Goal: Task Accomplishment & Management: Use online tool/utility

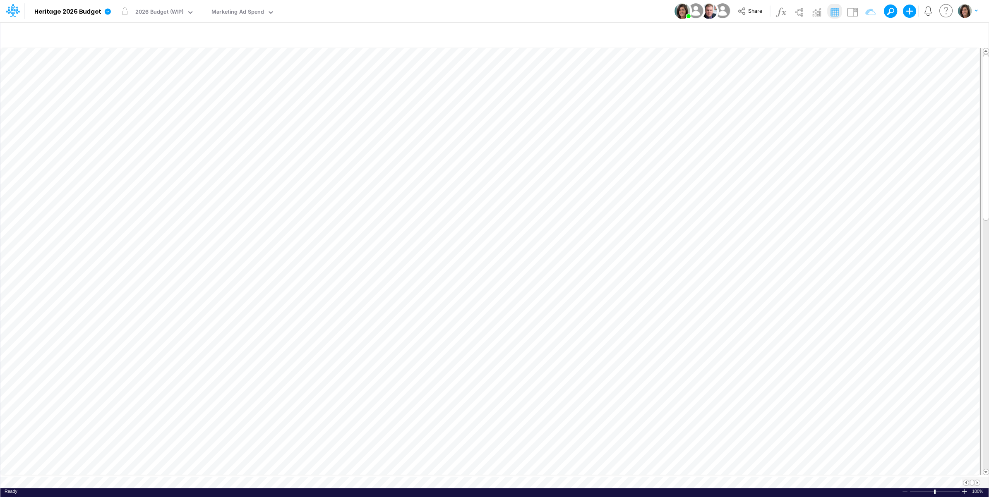
drag, startPoint x: 0, startPoint y: 0, endPoint x: 582, endPoint y: 18, distance: 582.2
click at [583, 17] on div "Model Heritage 2026 Budget Edit model settings Duplicate Import QuickBooks Quic…" at bounding box center [495, 11] width 890 height 22
click at [853, 10] on img at bounding box center [851, 11] width 13 height 13
click at [176, 476] on table at bounding box center [494, 267] width 989 height 442
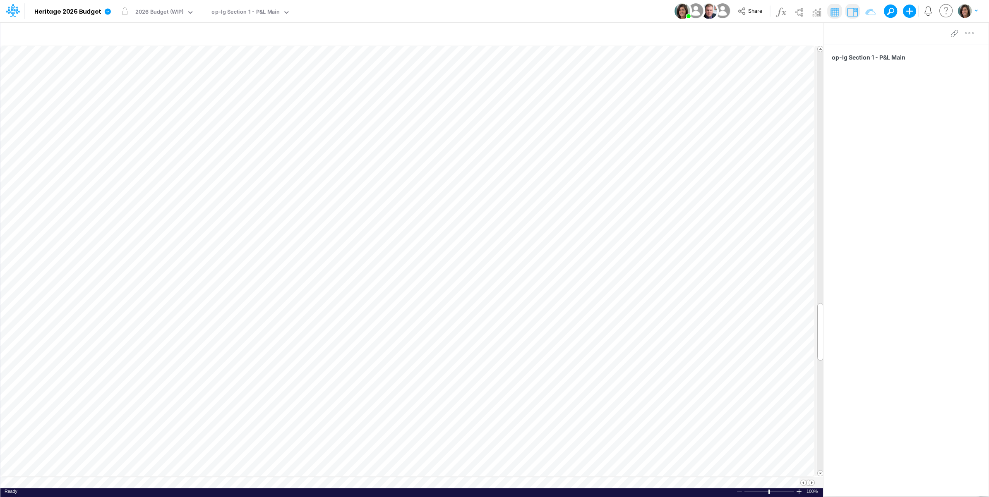
scroll to position [0, 0]
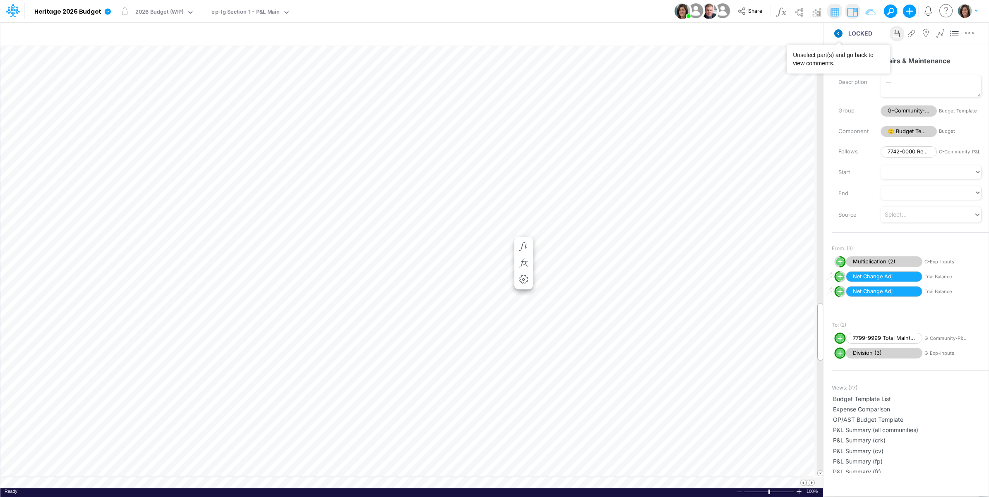
click at [840, 35] on icon at bounding box center [838, 33] width 8 height 8
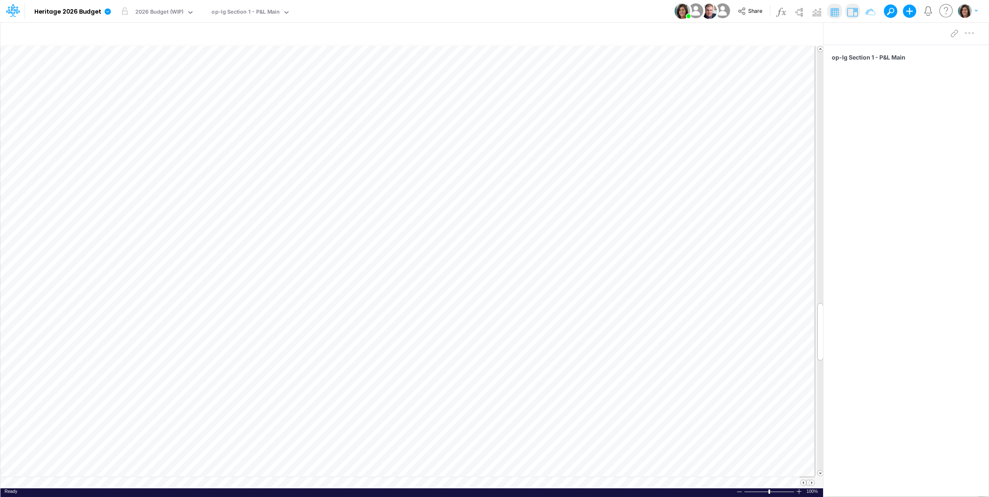
scroll to position [0, 0]
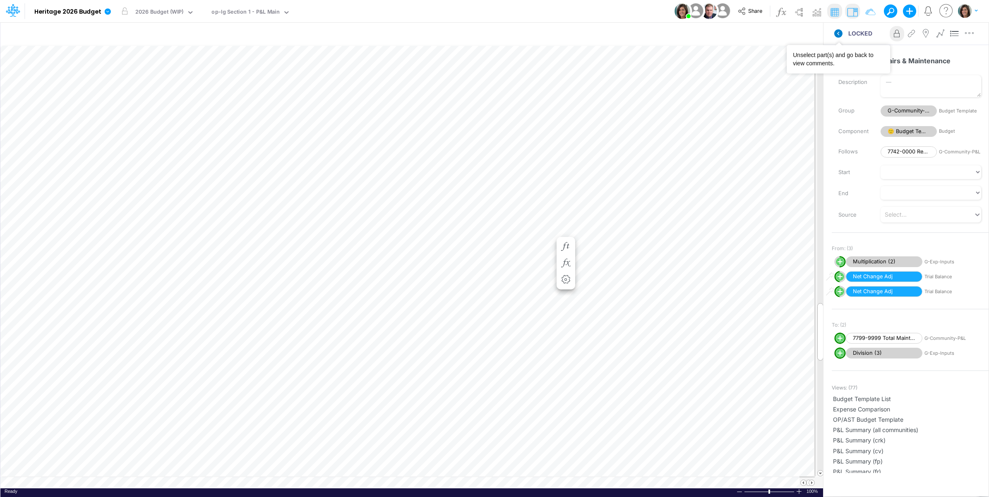
click at [836, 32] on icon at bounding box center [838, 33] width 8 height 8
